Goal: Information Seeking & Learning: Learn about a topic

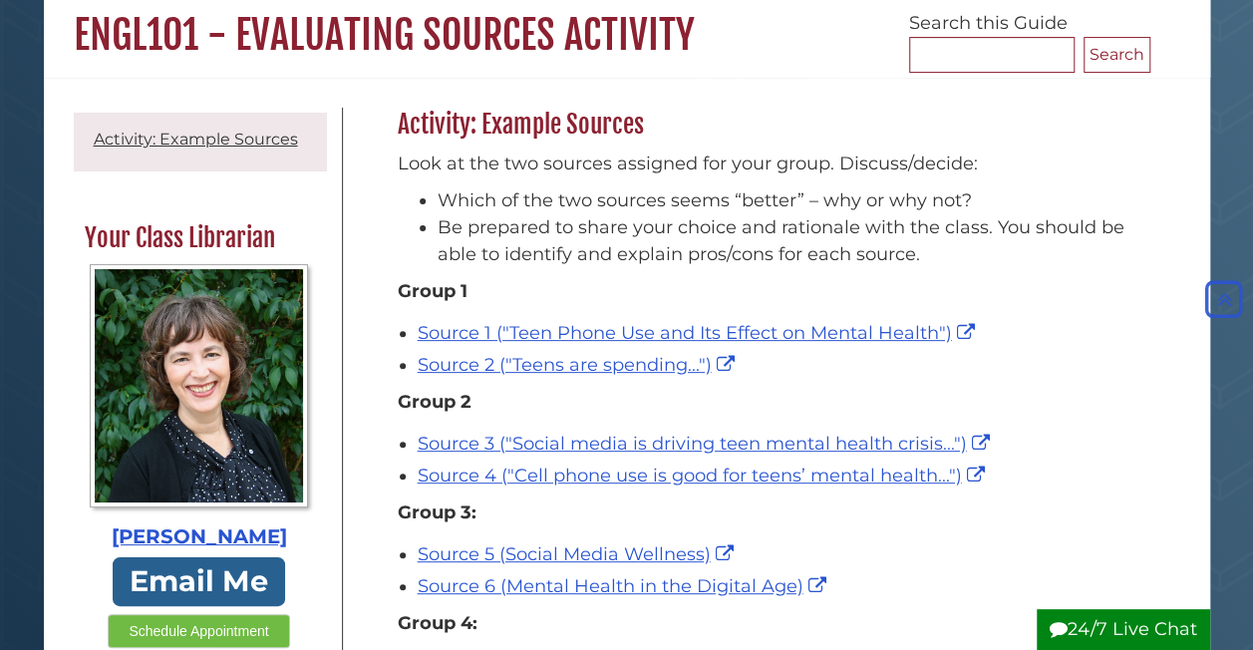
scroll to position [184, 0]
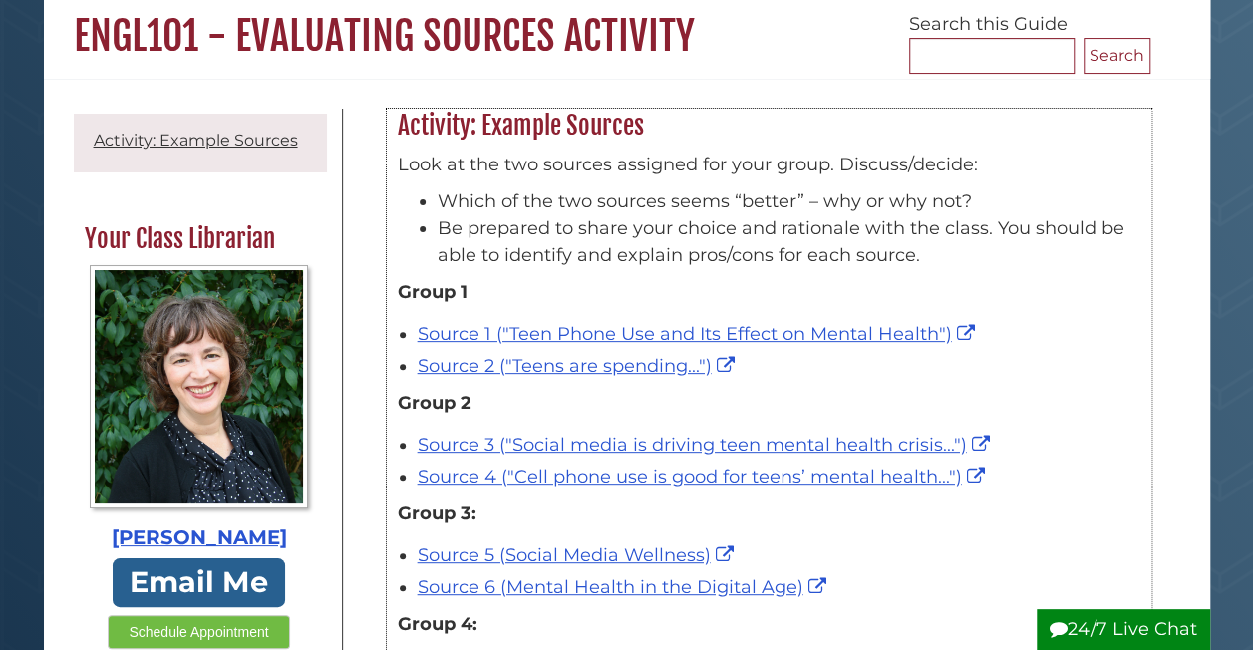
click at [1128, 369] on div "Source 2 ("Teens are spending...")" at bounding box center [779, 366] width 723 height 27
click at [1171, 361] on div "Activity: Example Sources Look at the two sources assigned for your group. Disc…" at bounding box center [769, 446] width 852 height 674
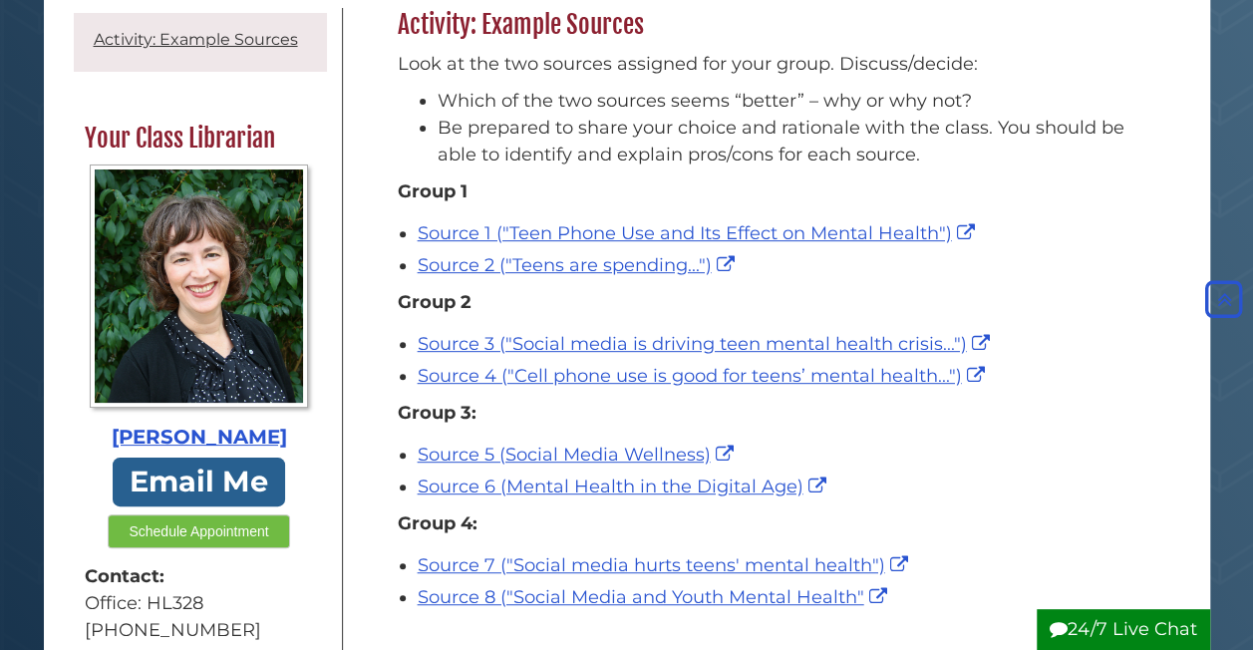
scroll to position [284, 0]
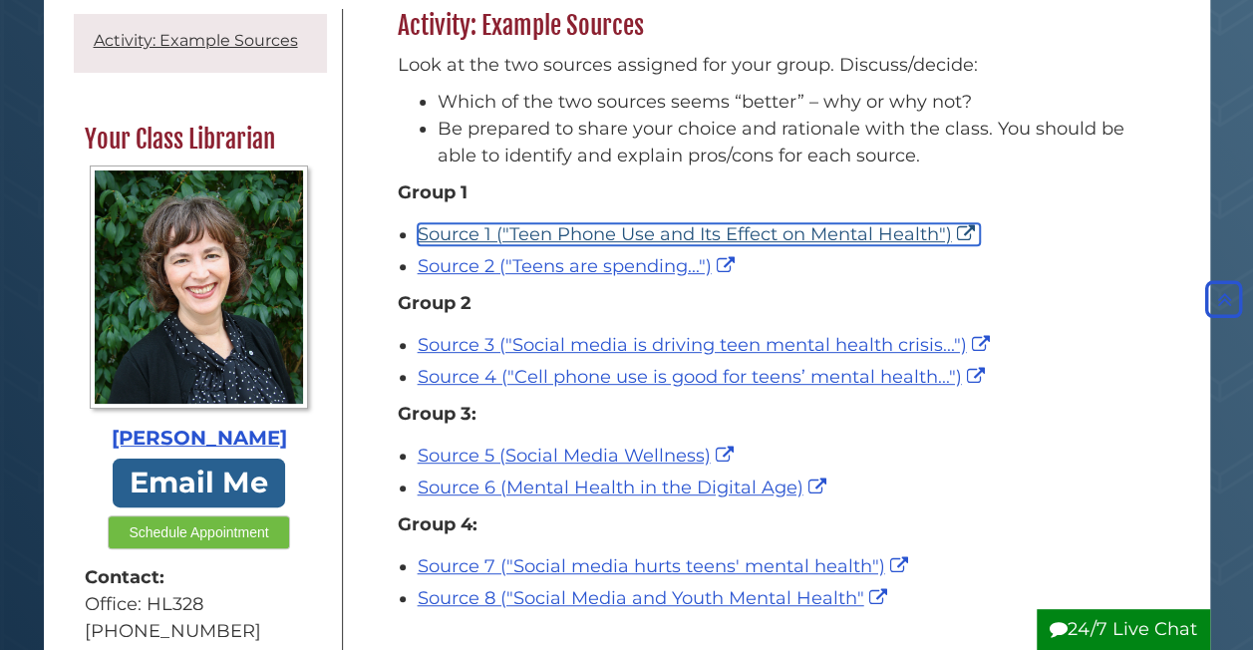
click at [834, 228] on link "Source 1 ("Teen Phone Use and Its Effect on Mental Health")" at bounding box center [699, 234] width 562 height 22
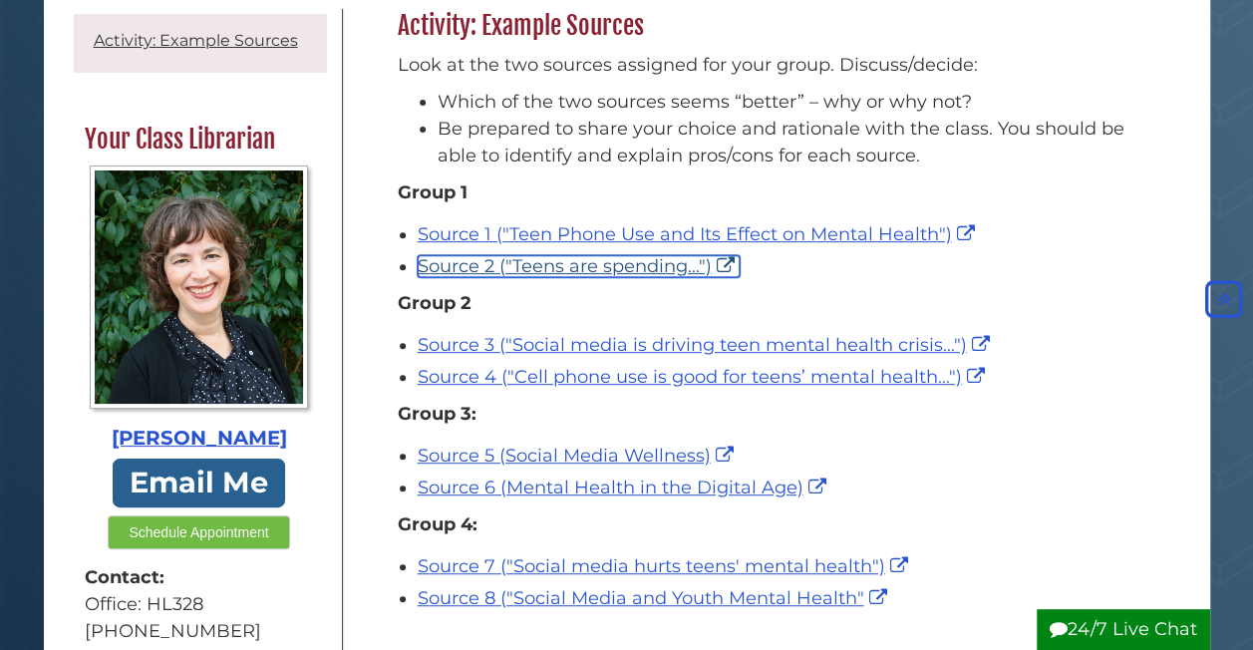
click at [524, 263] on link "Source 2 ("Teens are spending...")" at bounding box center [579, 266] width 322 height 22
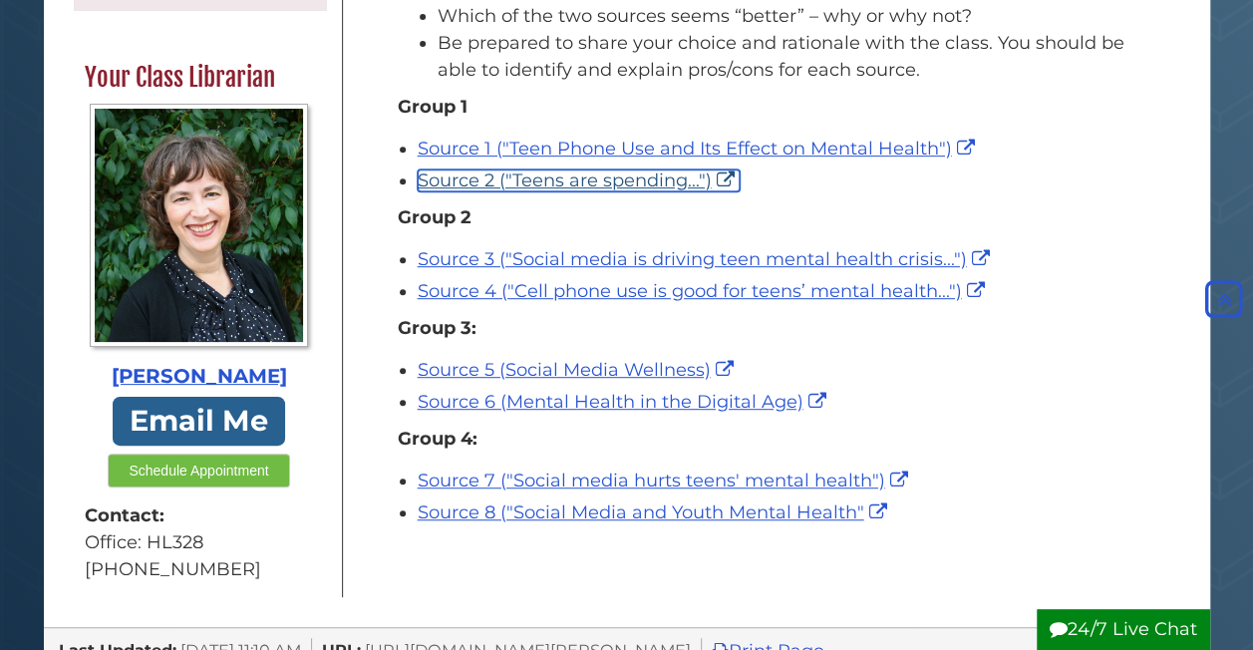
scroll to position [376, 0]
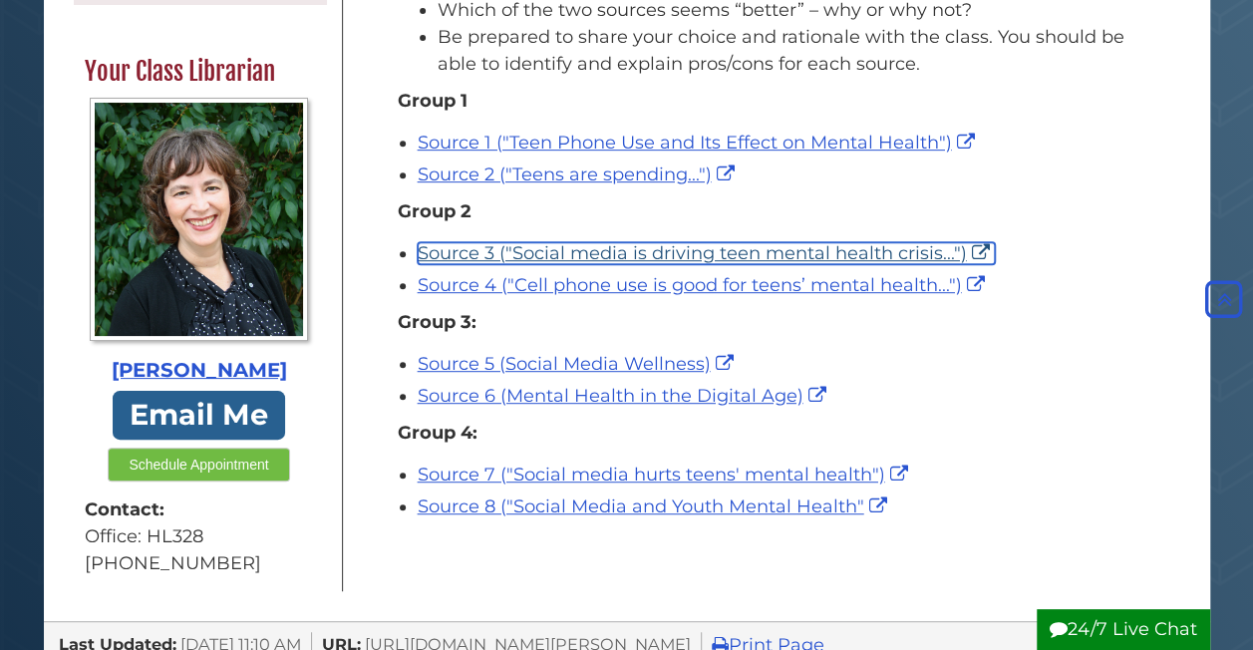
click at [528, 257] on link "Source 3 ("Social media is driving teen mental health crisis...")" at bounding box center [706, 253] width 577 height 22
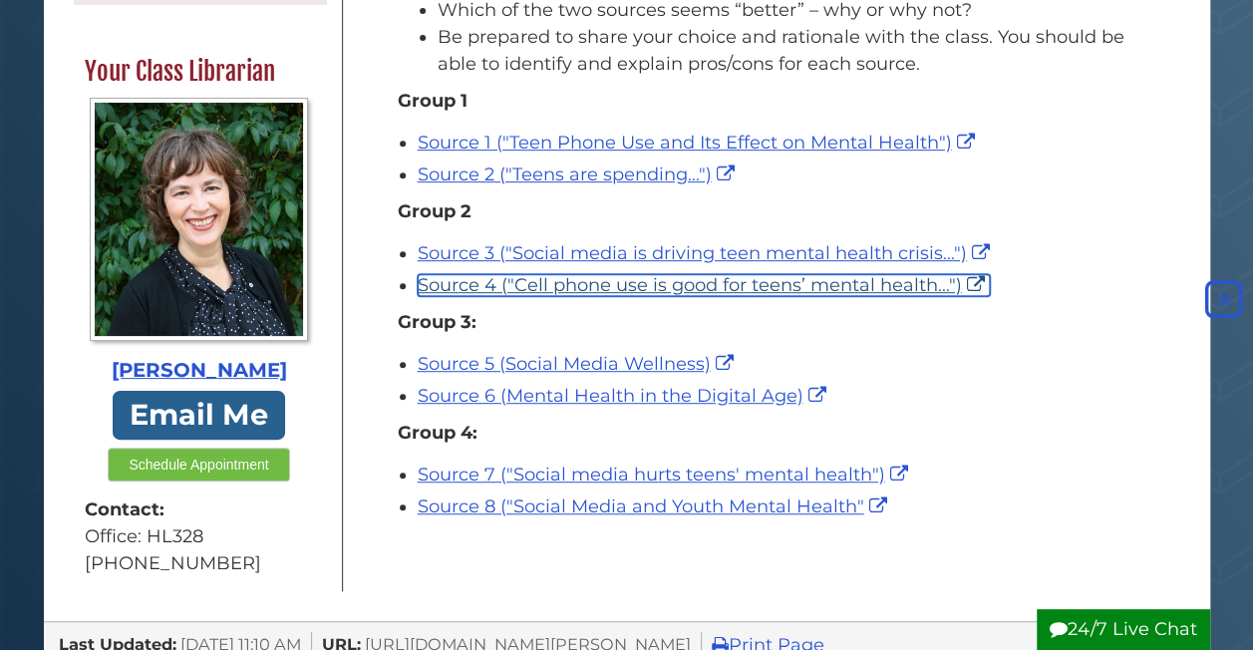
click at [450, 284] on link "Source 4 ("Cell phone use is good for teens’ mental health...")" at bounding box center [704, 285] width 572 height 22
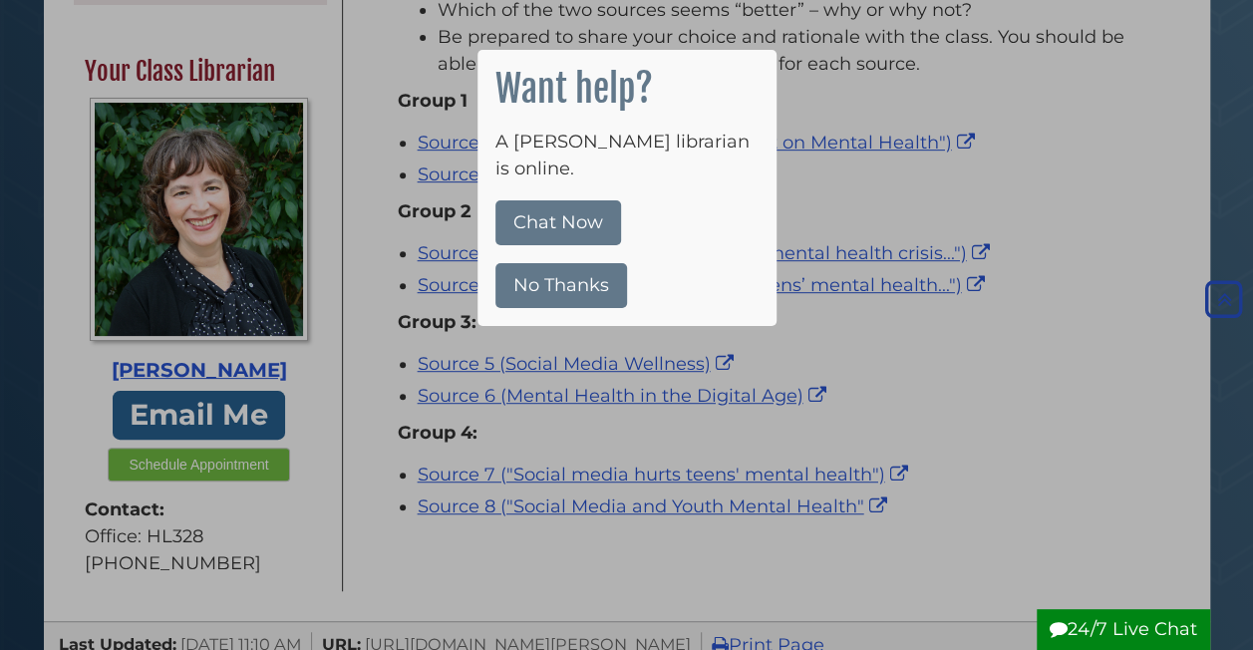
click at [556, 263] on button "No Thanks" at bounding box center [561, 285] width 132 height 45
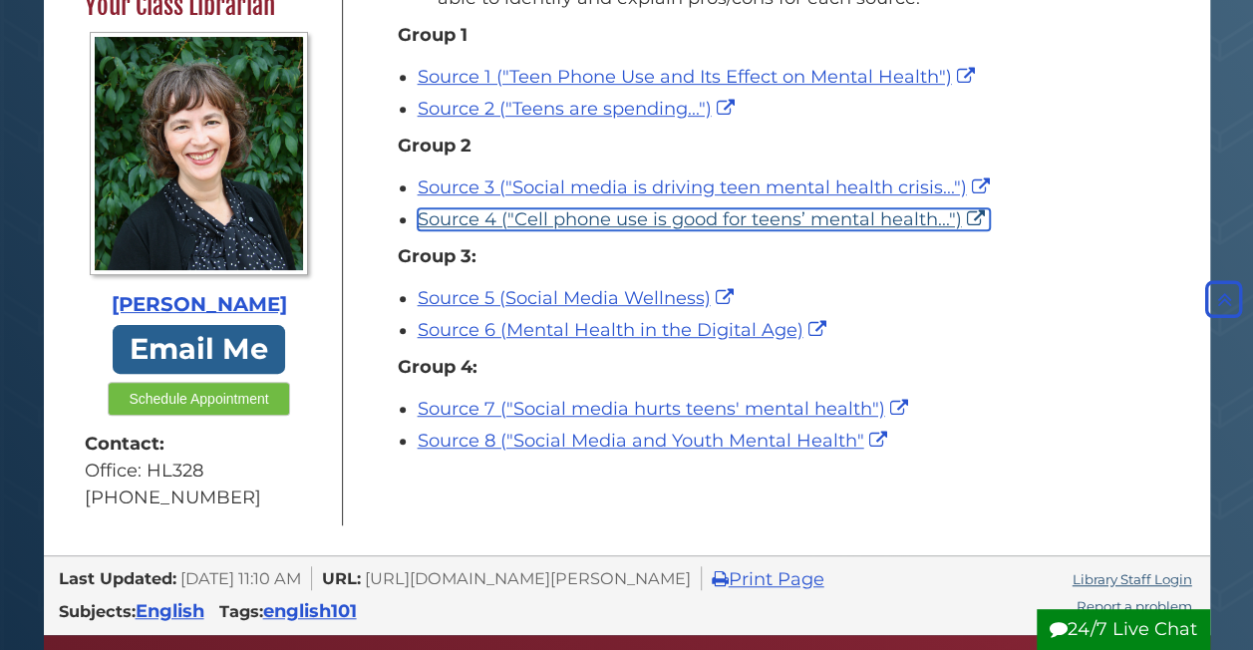
scroll to position [458, 0]
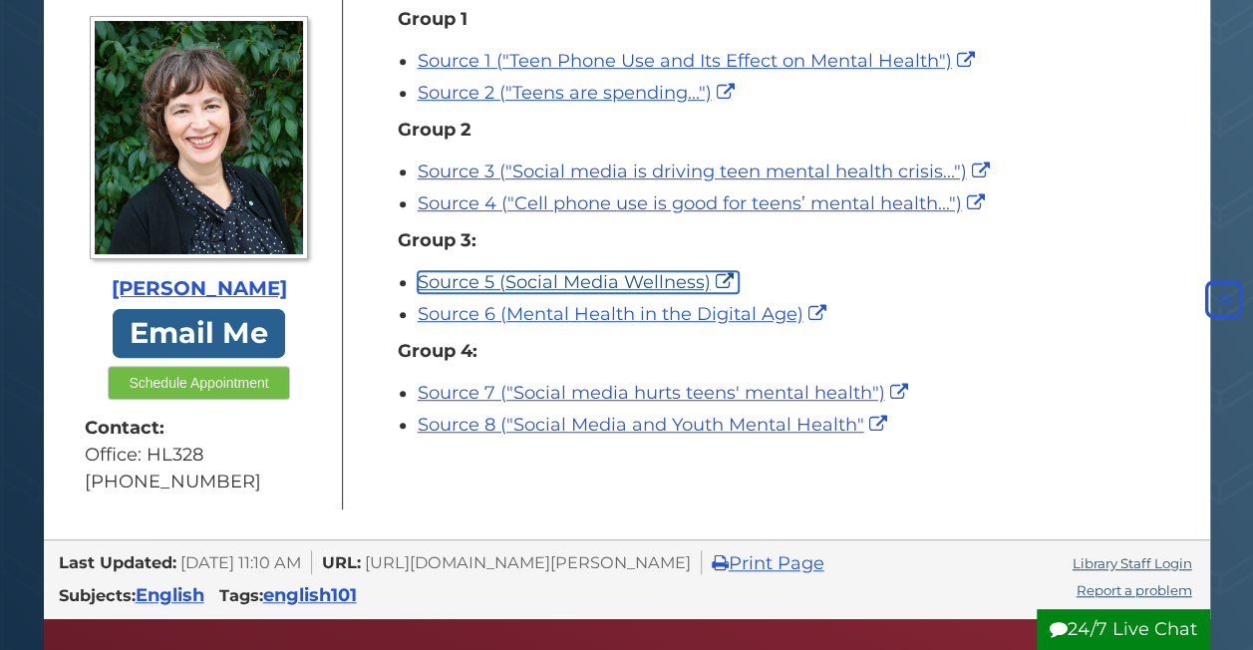
click at [518, 281] on link "Source 5 (Social Media Wellness)" at bounding box center [578, 282] width 321 height 22
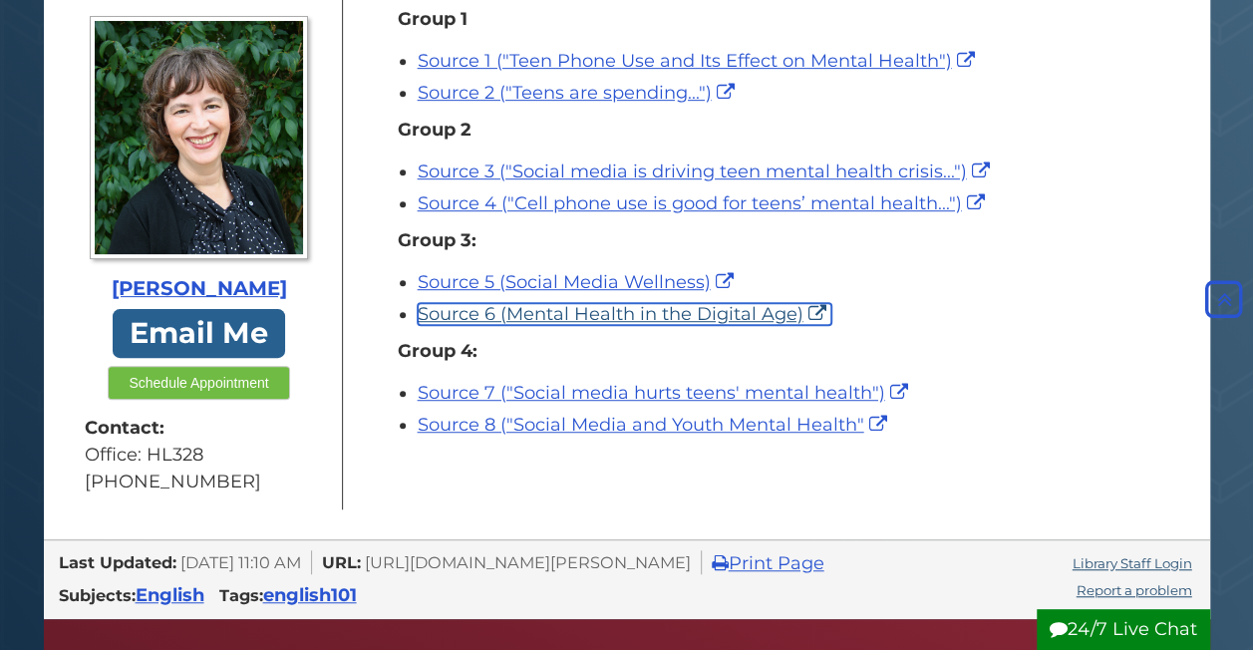
click at [496, 315] on link "Source 6 (Mental Health in the Digital Age)" at bounding box center [625, 314] width 414 height 22
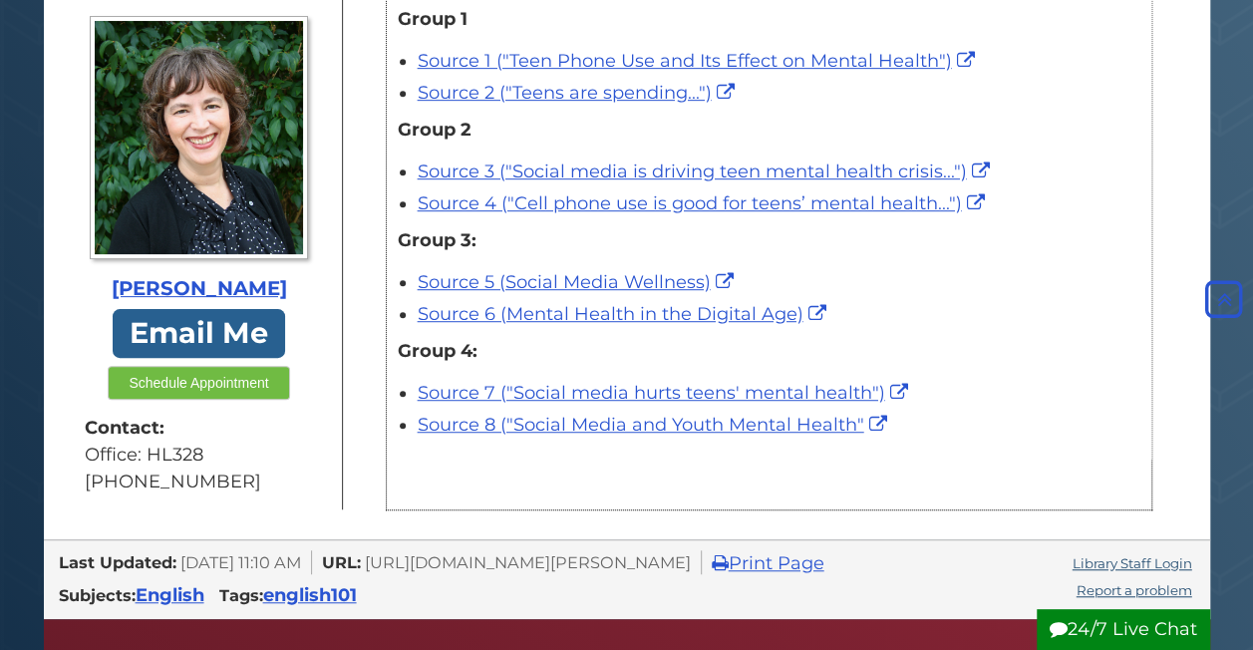
click at [556, 380] on div "Source 7 ("Social media hurts teens' mental health")" at bounding box center [779, 393] width 723 height 27
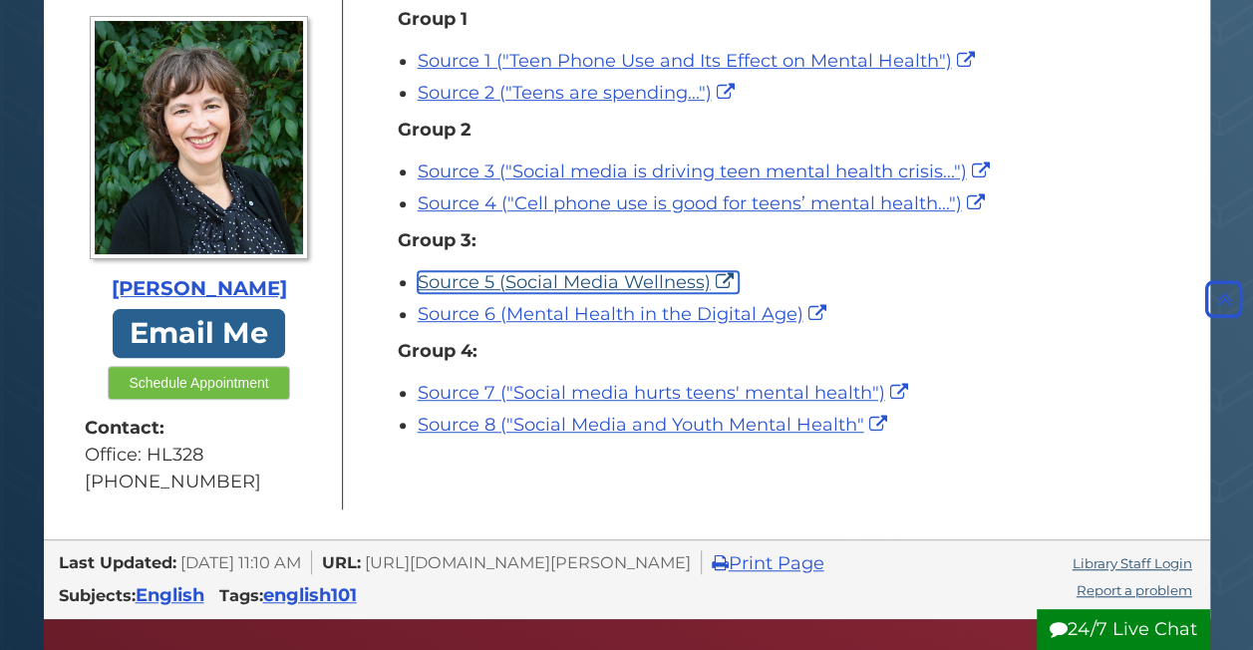
click at [557, 277] on link "Source 5 (Social Media Wellness)" at bounding box center [578, 282] width 321 height 22
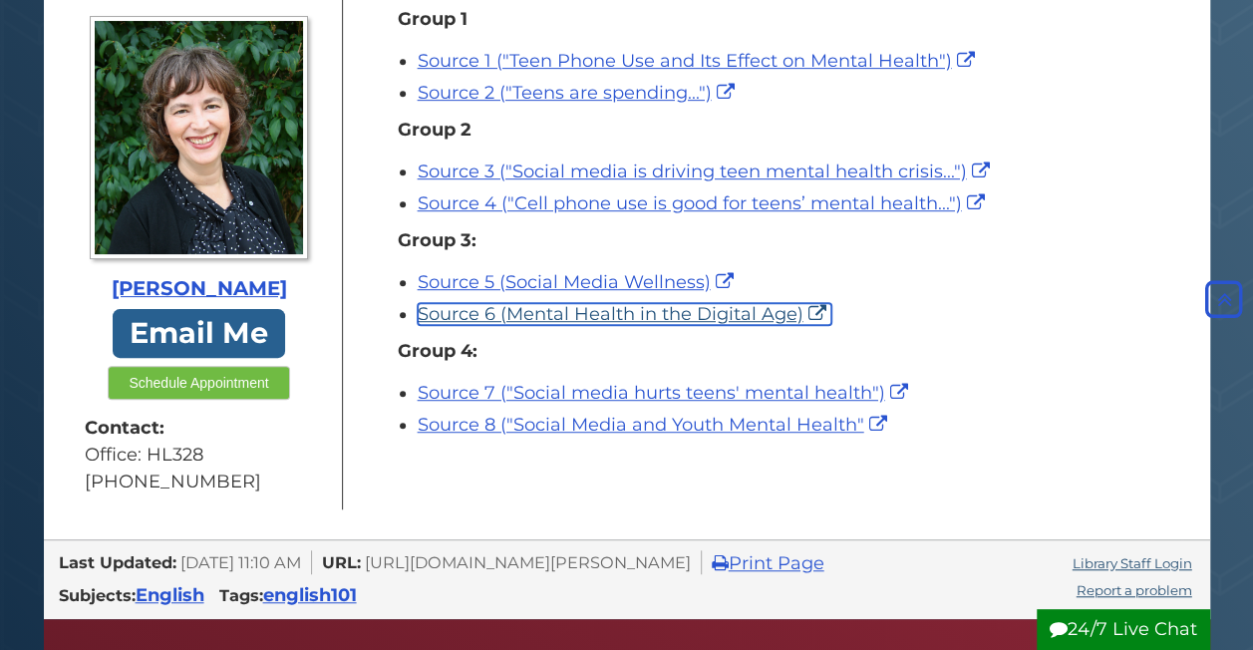
click at [528, 307] on link "Source 6 (Mental Health in the Digital Age)" at bounding box center [625, 314] width 414 height 22
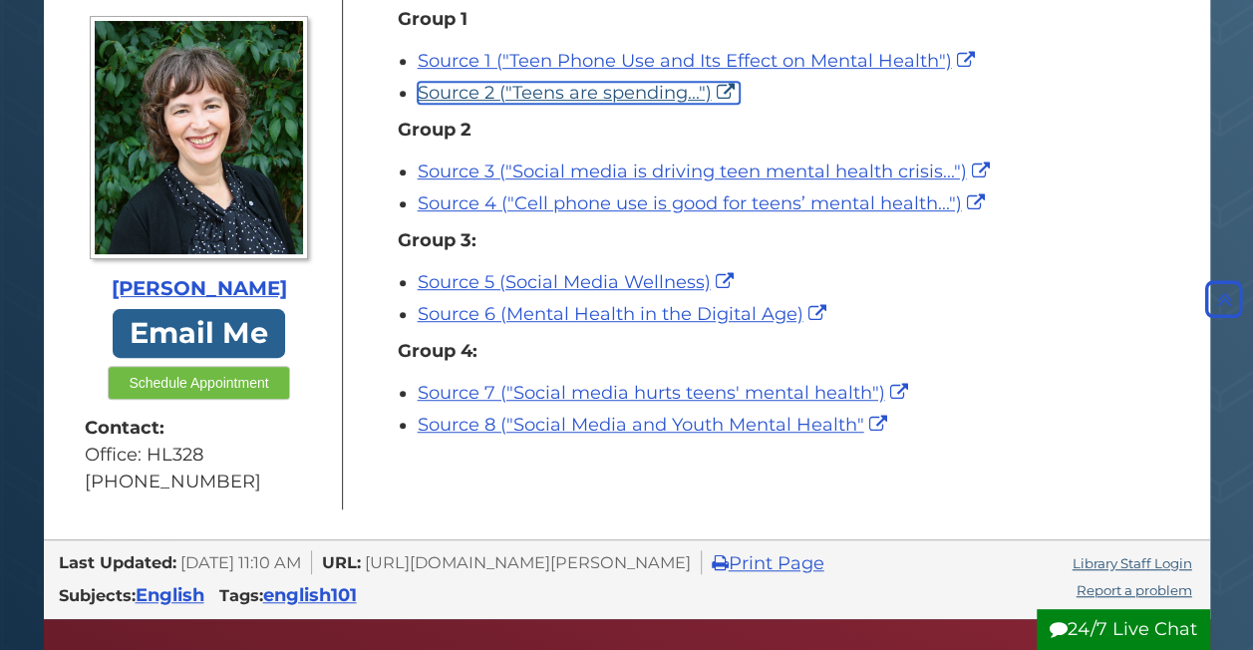
click at [507, 84] on link "Source 2 ("Teens are spending...")" at bounding box center [579, 93] width 322 height 22
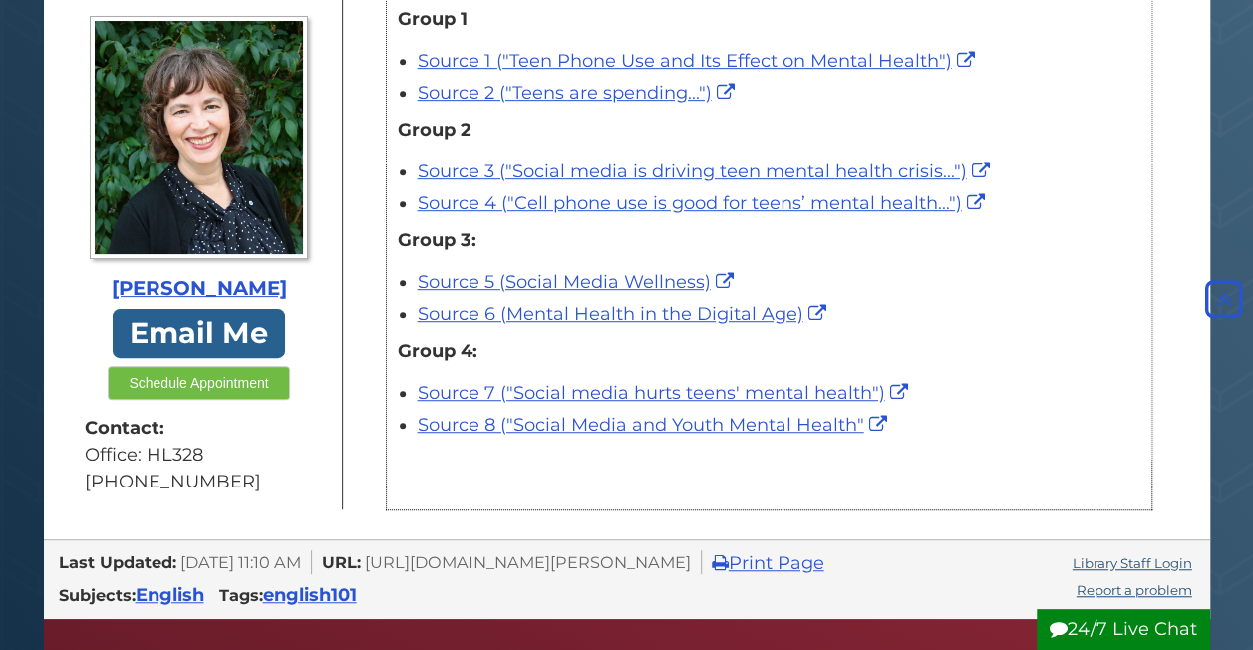
click at [434, 75] on li "Source 2 ("Teens are spending...")" at bounding box center [779, 91] width 723 height 32
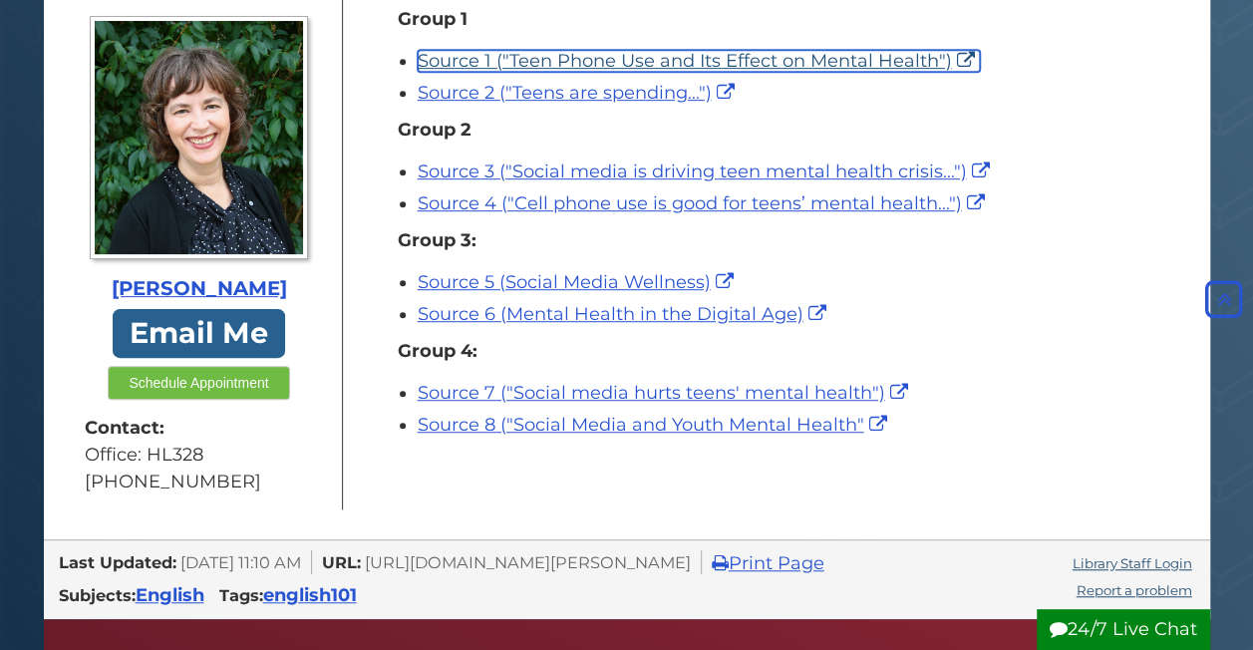
click at [434, 66] on link "Source 1 ("Teen Phone Use and Its Effect on Mental Health")" at bounding box center [699, 61] width 562 height 22
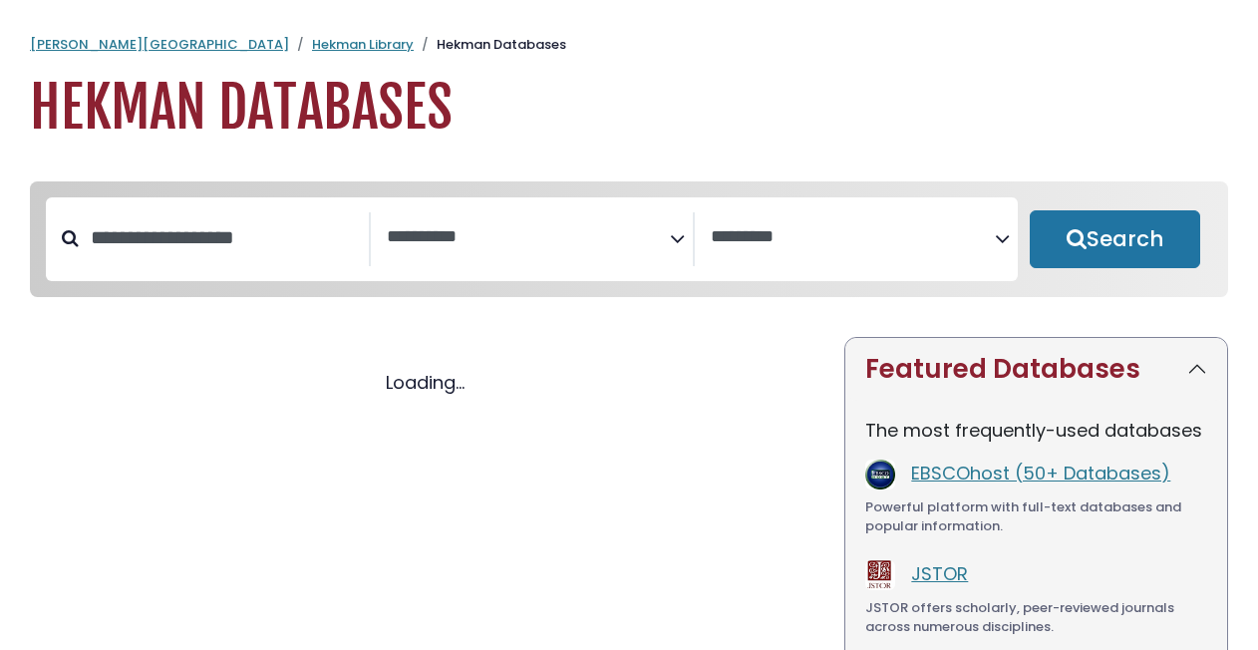
select select "Database Subject Filter"
select select "Database Vendors Filter"
select select "Database Subject Filter"
select select "Database Vendors Filter"
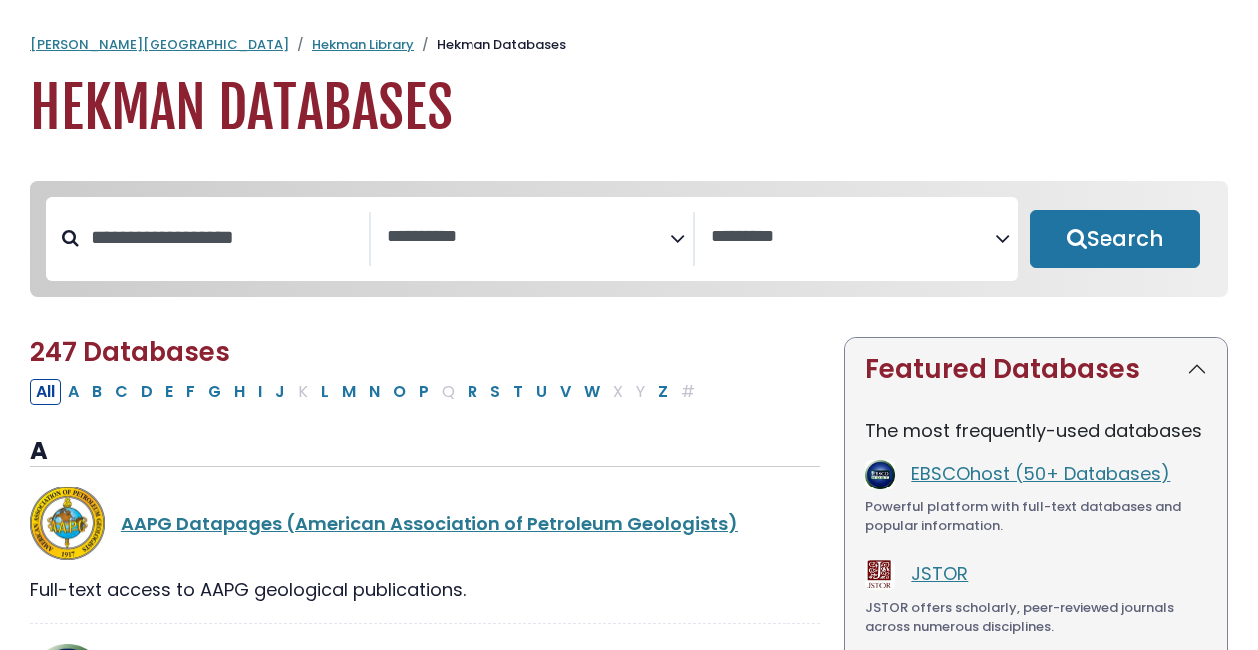
scroll to position [28, 0]
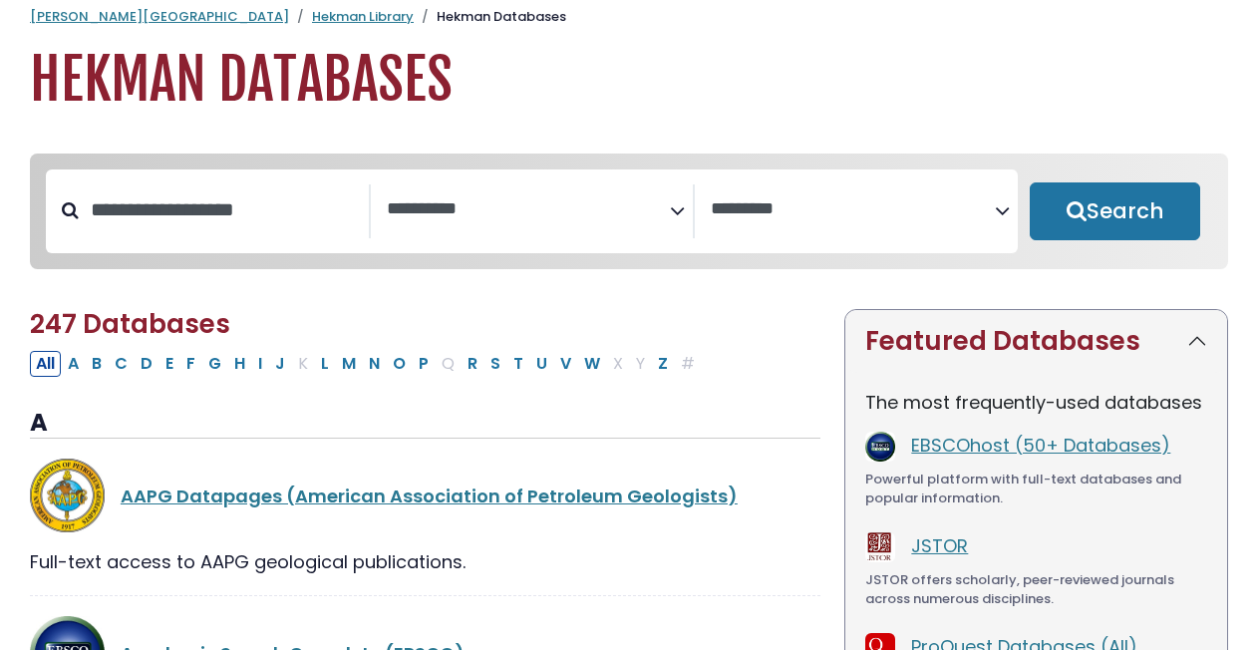
click at [420, 225] on span "Search filters" at bounding box center [529, 211] width 284 height 54
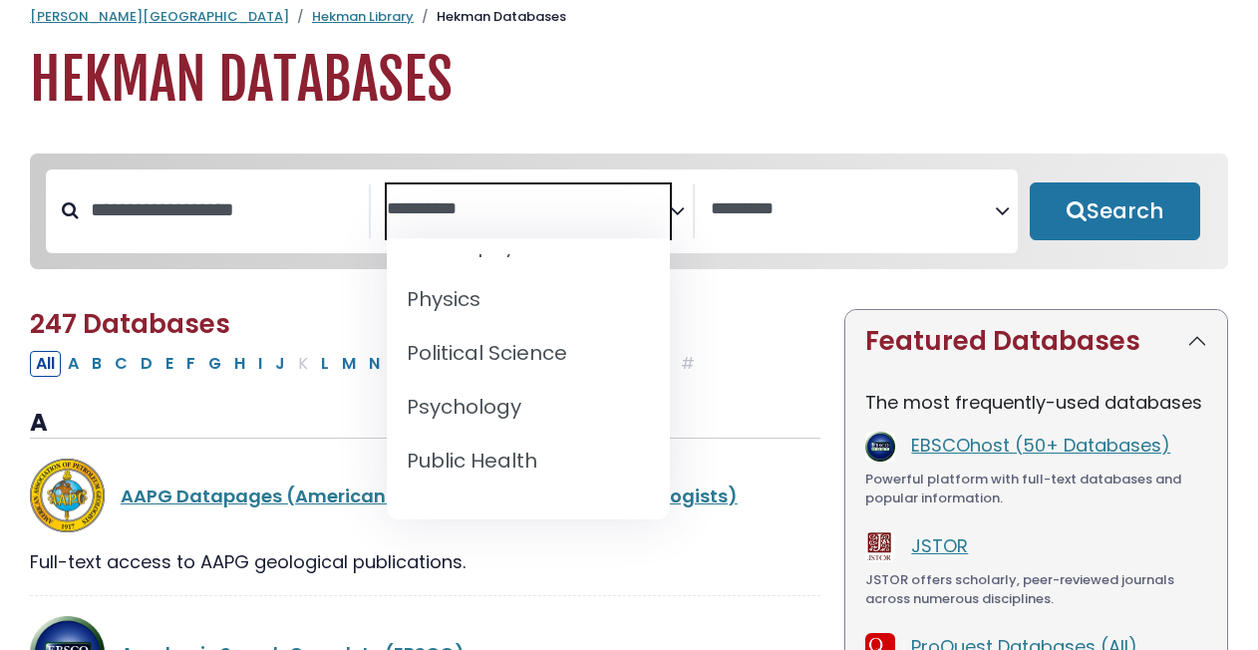
scroll to position [1767, 0]
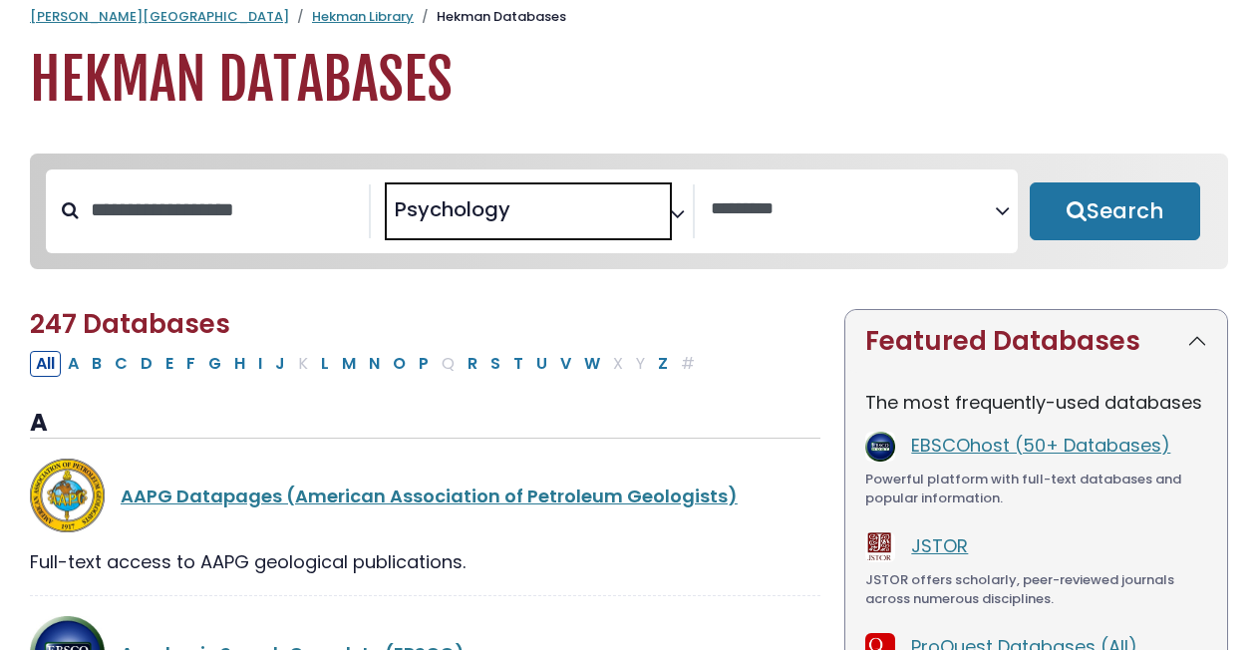
select select "*****"
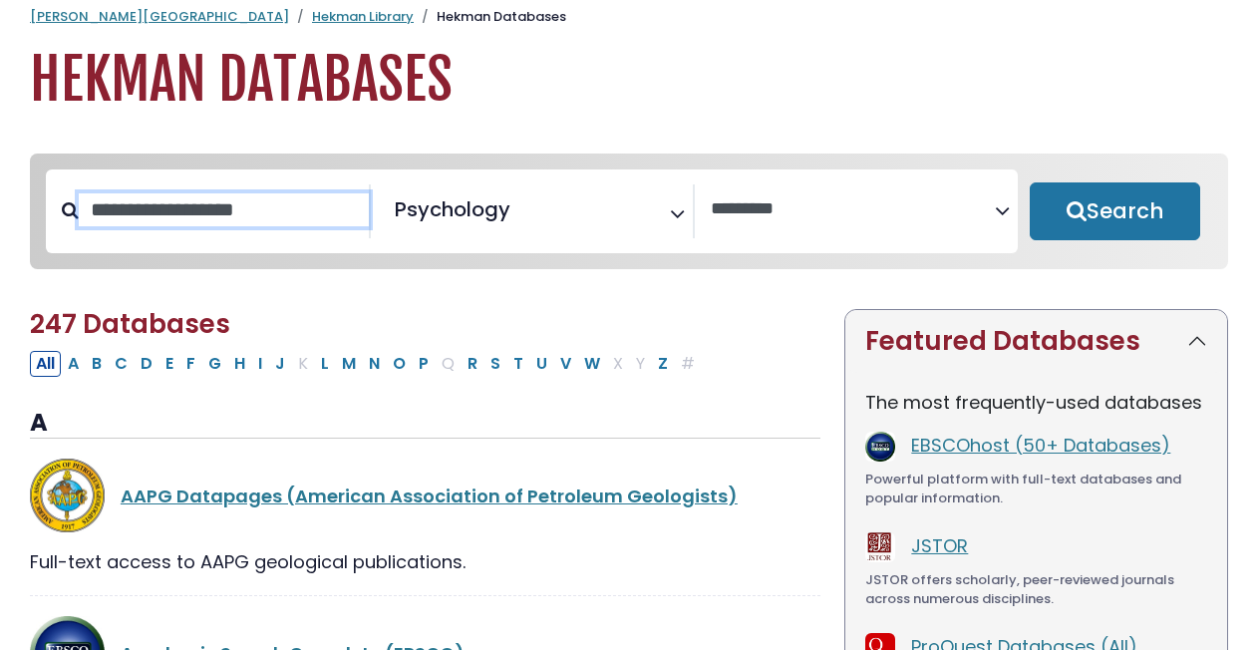
click at [136, 226] on input "Search database by title or keyword" at bounding box center [224, 209] width 290 height 33
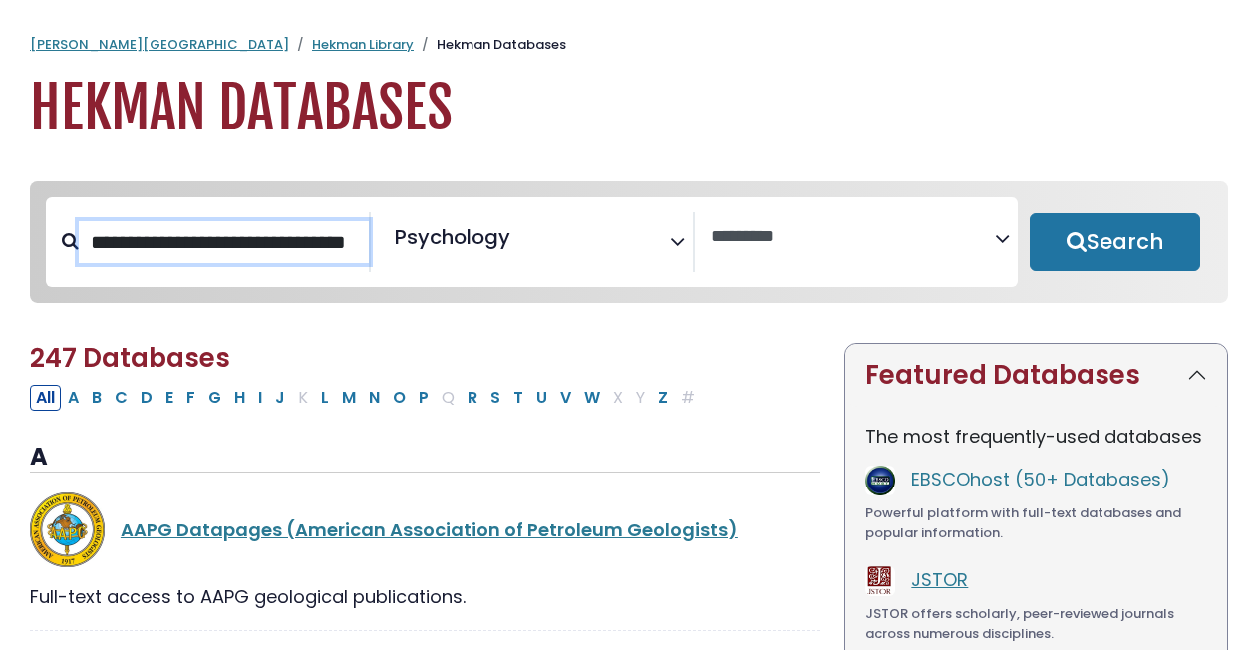
scroll to position [0, 56]
type input "**********"
click at [1030, 213] on button "Search" at bounding box center [1115, 242] width 170 height 58
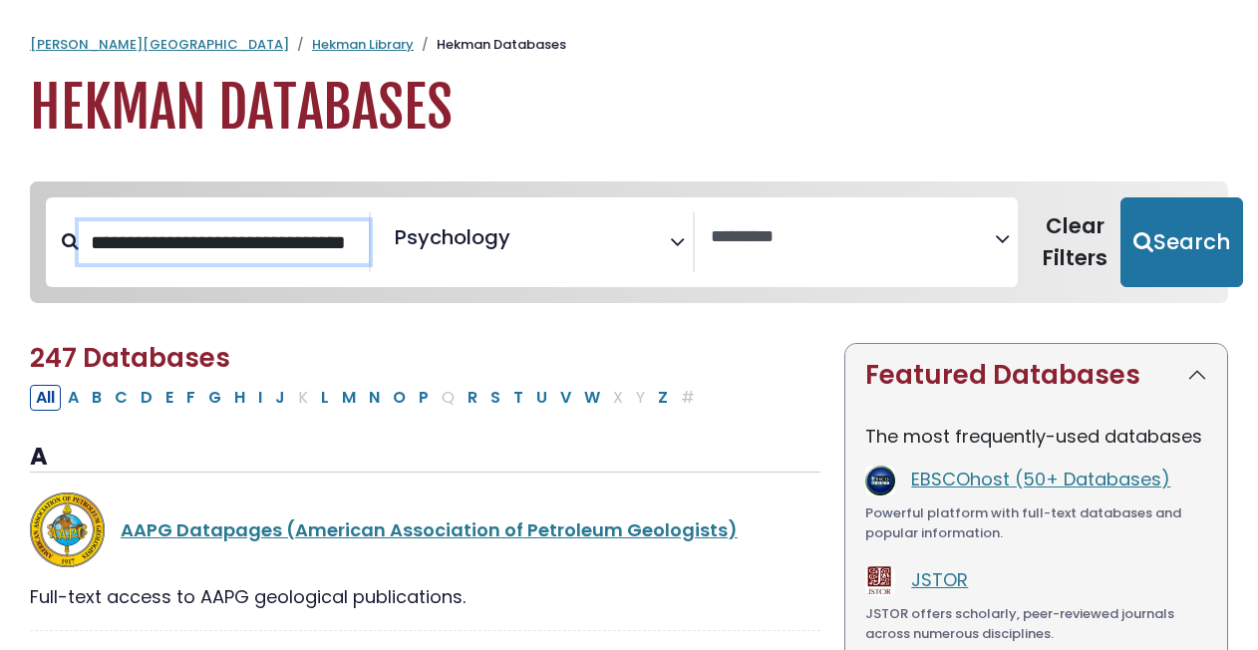
select select "Database Vendors Filter"
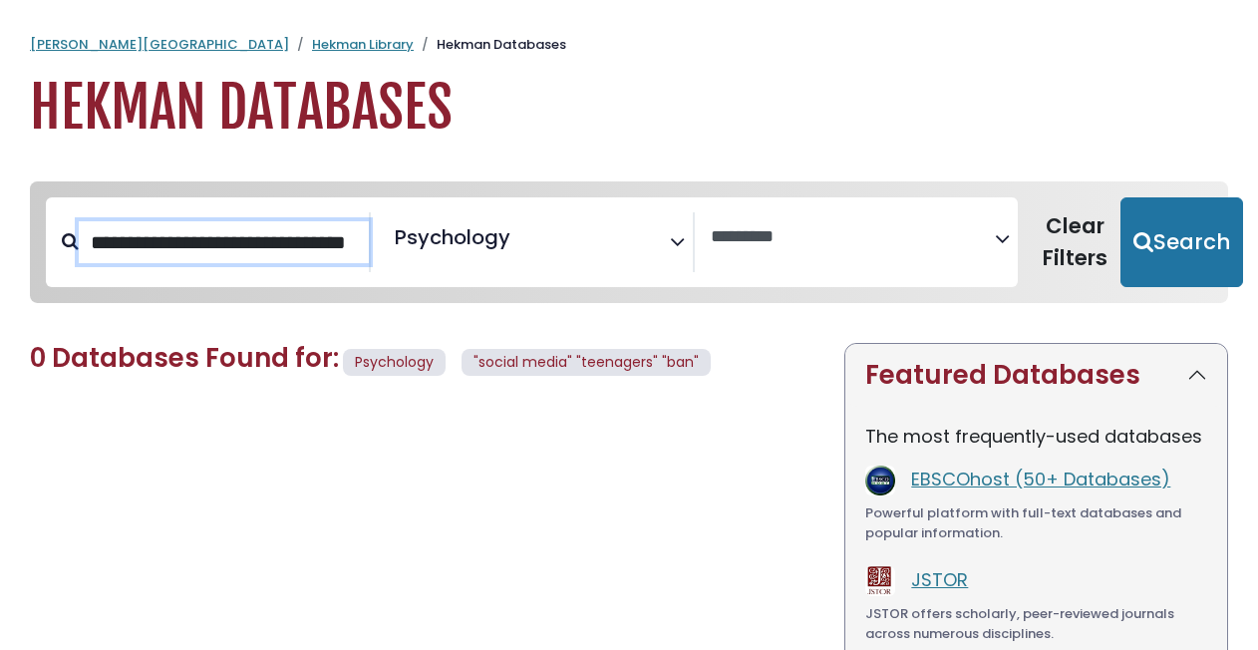
click at [247, 232] on input "**********" at bounding box center [224, 242] width 290 height 42
click at [357, 241] on input "**********" at bounding box center [224, 242] width 290 height 42
drag, startPoint x: 355, startPoint y: 236, endPoint x: 8, endPoint y: 247, distance: 347.1
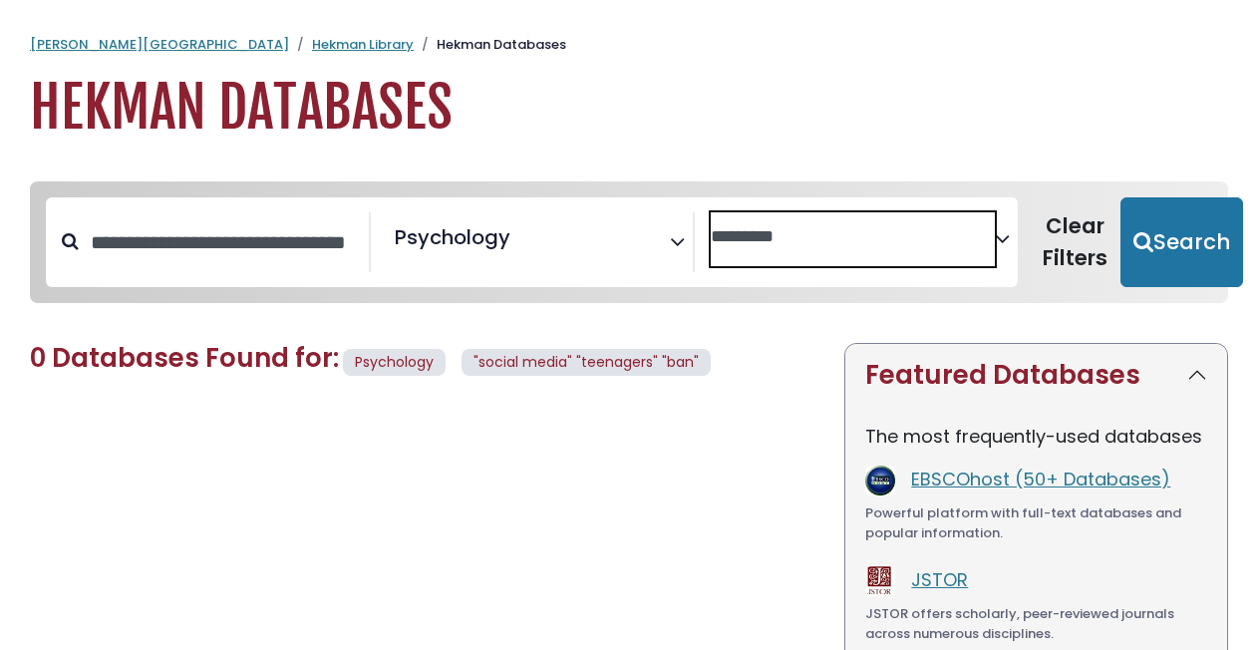
click at [817, 253] on span "Search filters" at bounding box center [853, 239] width 284 height 54
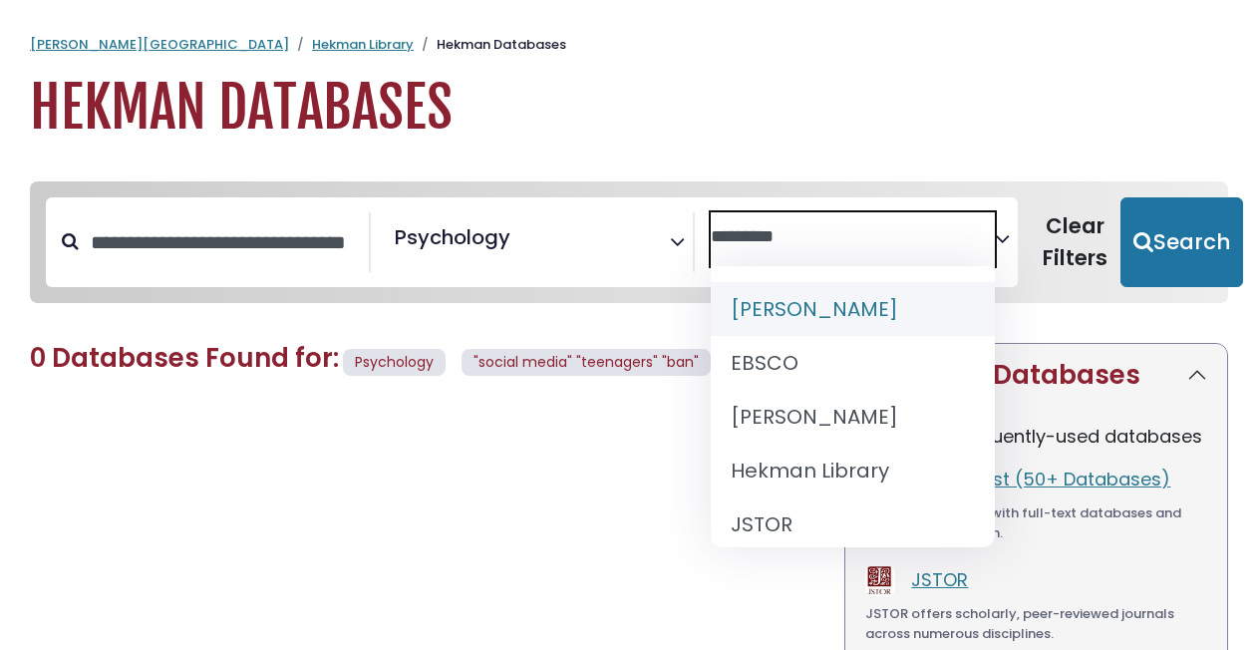
drag, startPoint x: 773, startPoint y: 248, endPoint x: 532, endPoint y: 477, distance: 332.1
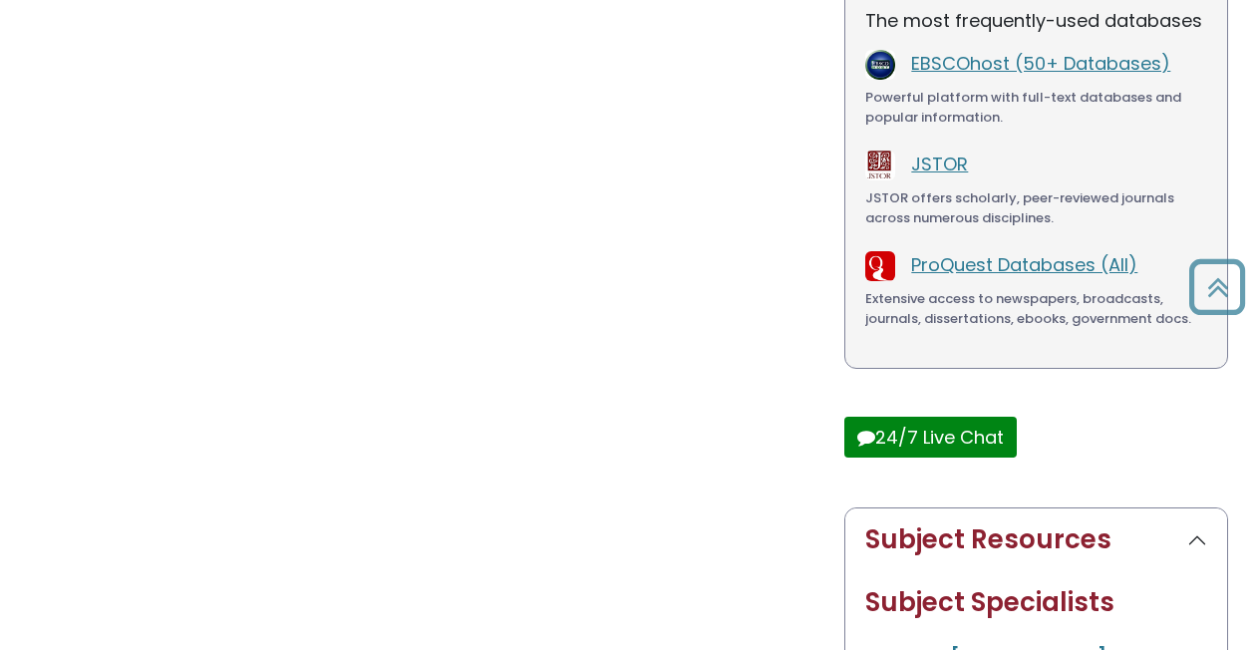
scroll to position [417, 0]
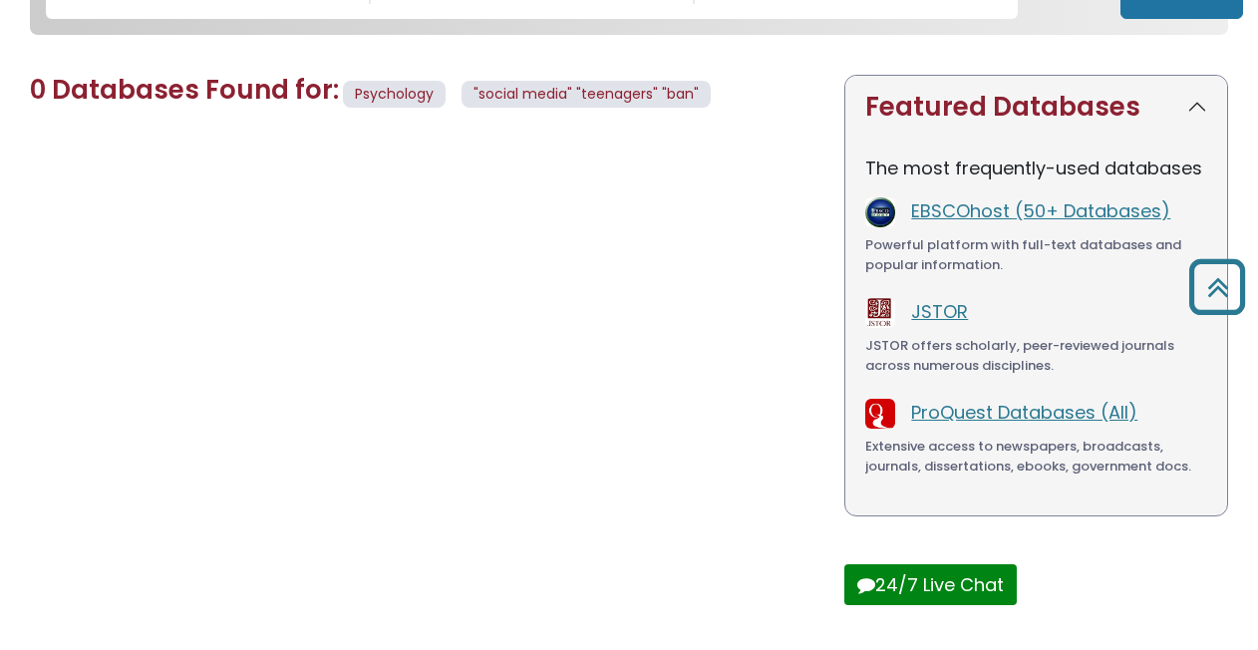
select select "Database Subject Filter"
select select "Database Vendors Filter"
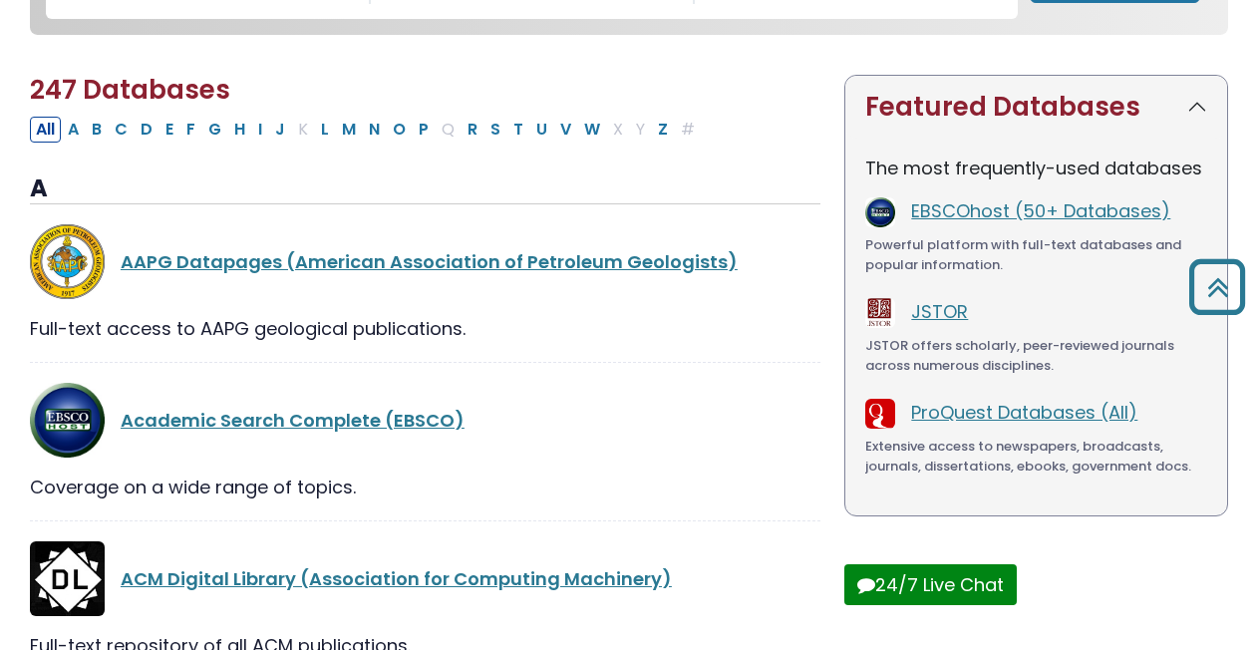
scroll to position [0, 0]
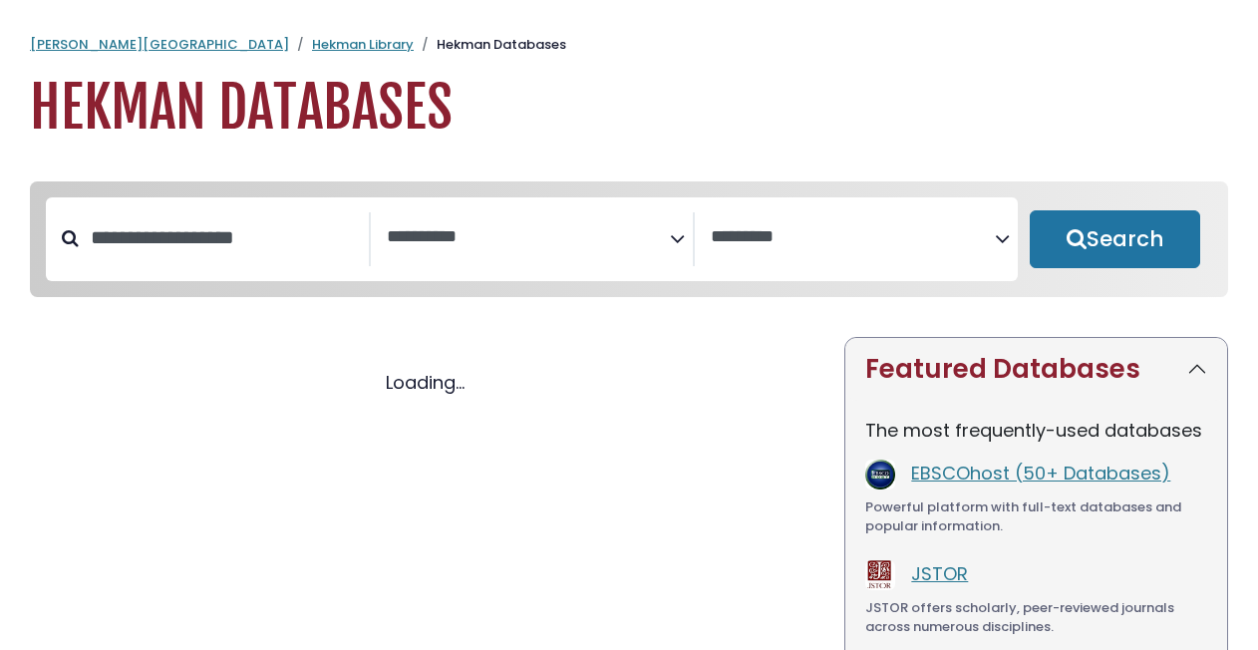
select select "Database Subject Filter"
select select "Database Vendors Filter"
select select "Database Subject Filter"
select select "Database Vendors Filter"
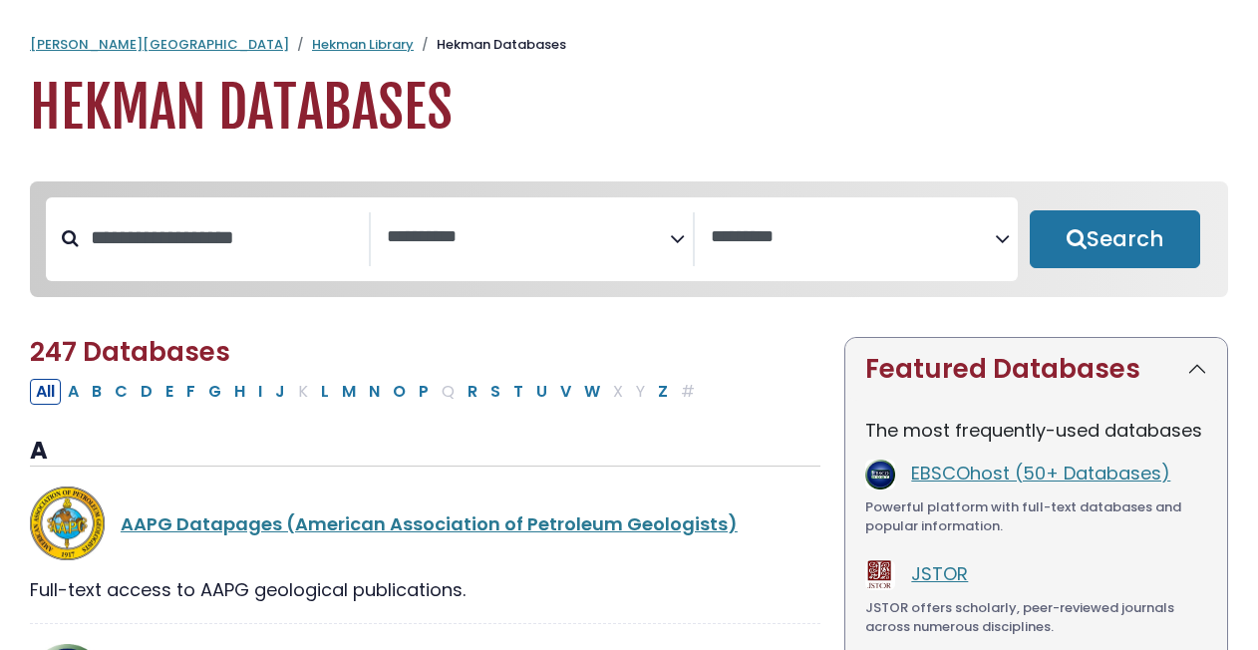
click at [405, 234] on textarea "Search" at bounding box center [529, 237] width 284 height 21
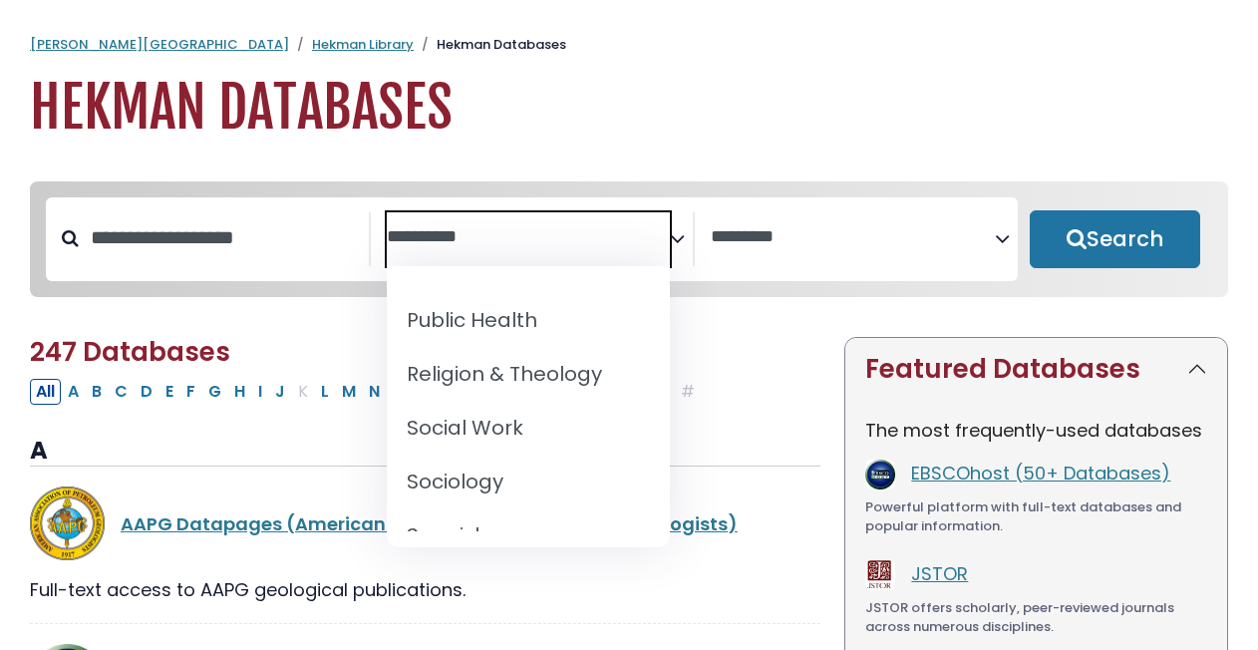
scroll to position [1919, 0]
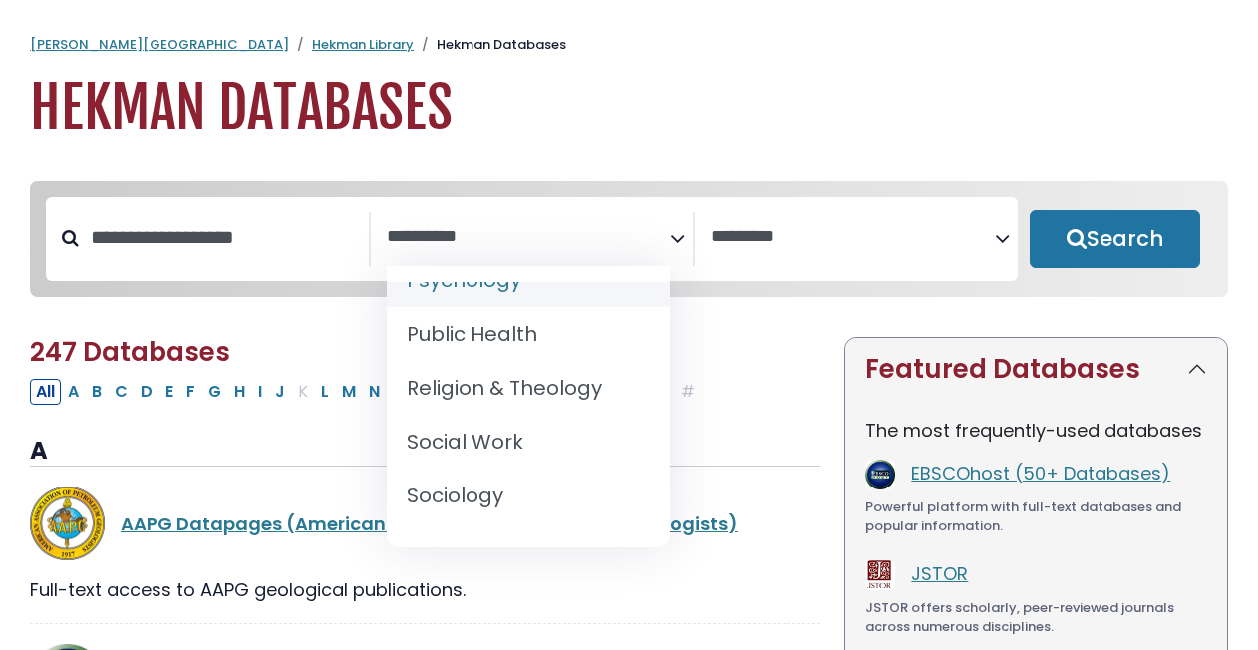
select select "*****"
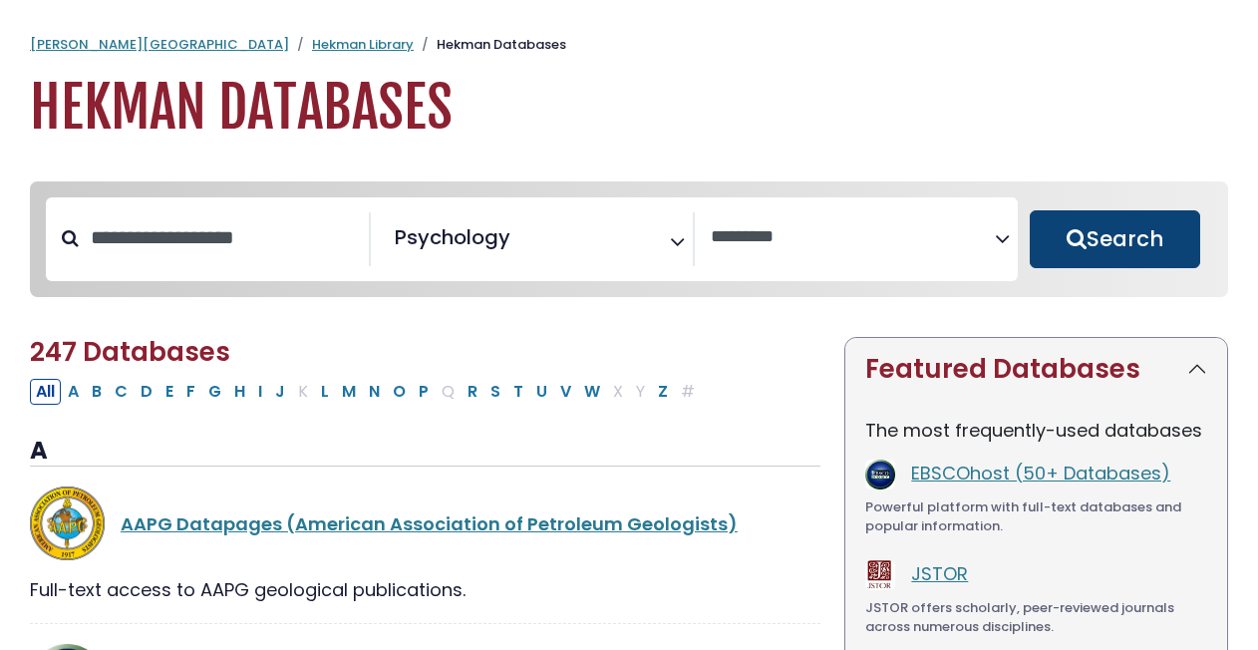
click at [1083, 253] on button "Search" at bounding box center [1115, 239] width 170 height 58
select select "Database Vendors Filter"
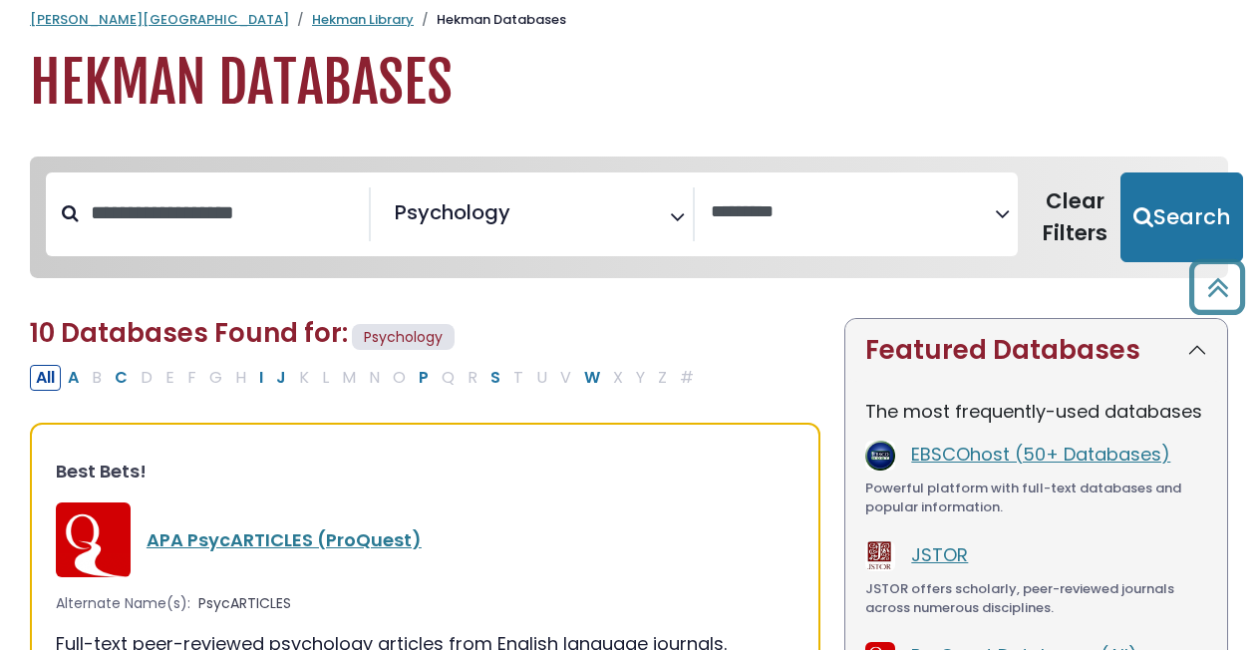
scroll to position [24, 0]
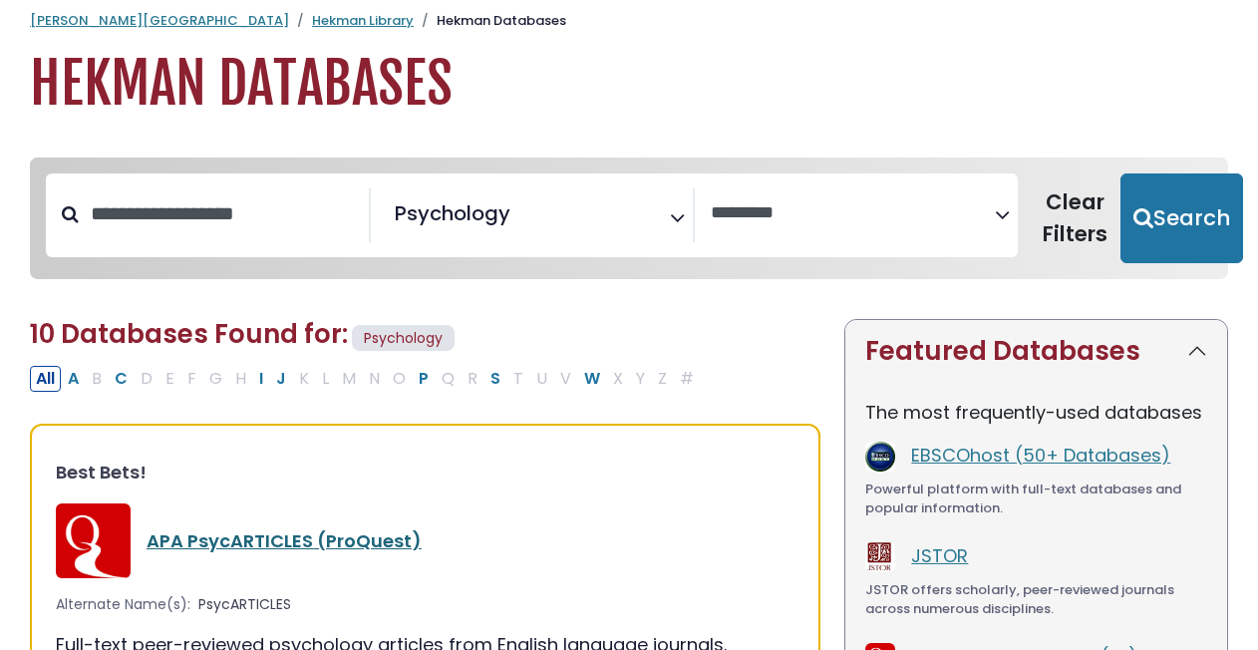
click at [258, 538] on link "APA PsycARTICLES (ProQuest)" at bounding box center [284, 540] width 275 height 25
